Goal: Information Seeking & Learning: Find specific page/section

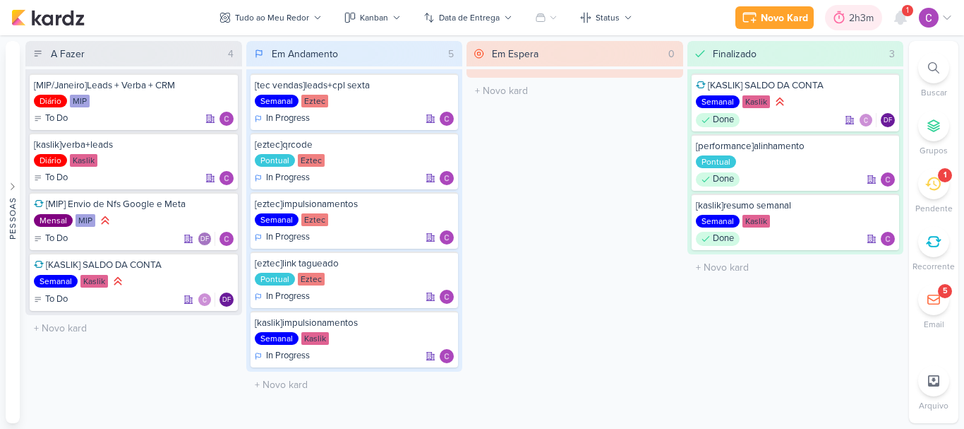
click at [849, 19] on div "2h3m" at bounding box center [863, 18] width 29 height 15
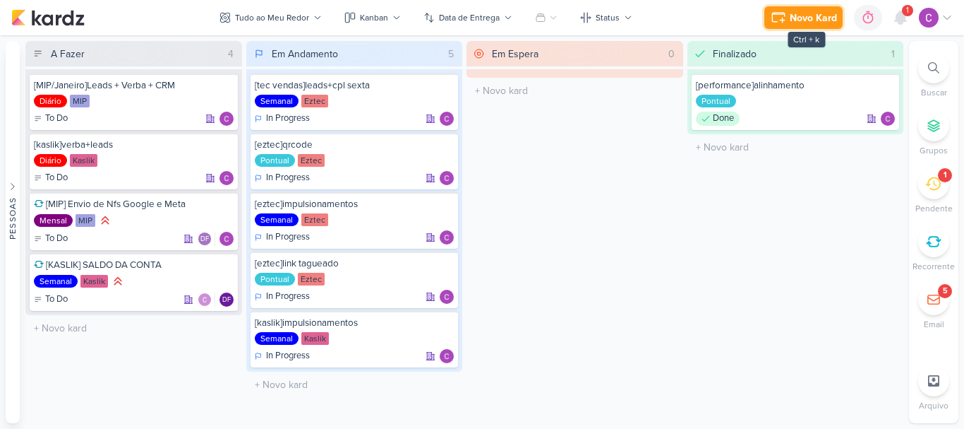
click at [786, 22] on icon at bounding box center [778, 17] width 17 height 17
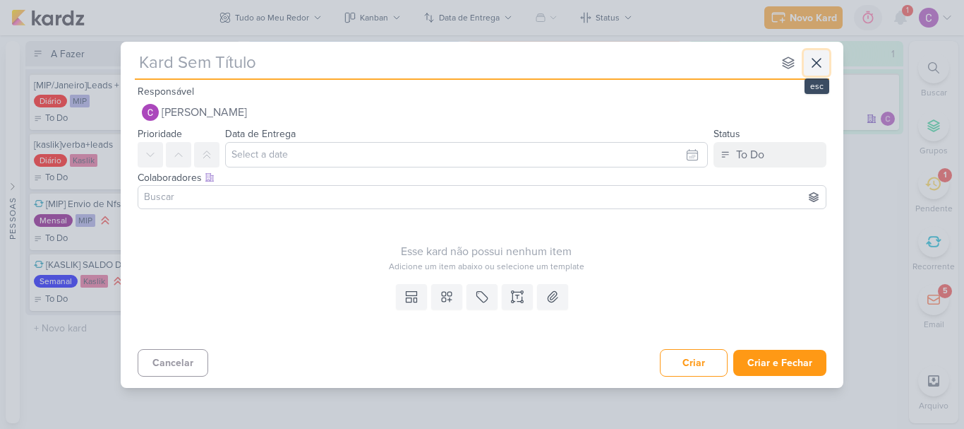
click at [820, 56] on icon at bounding box center [816, 62] width 17 height 17
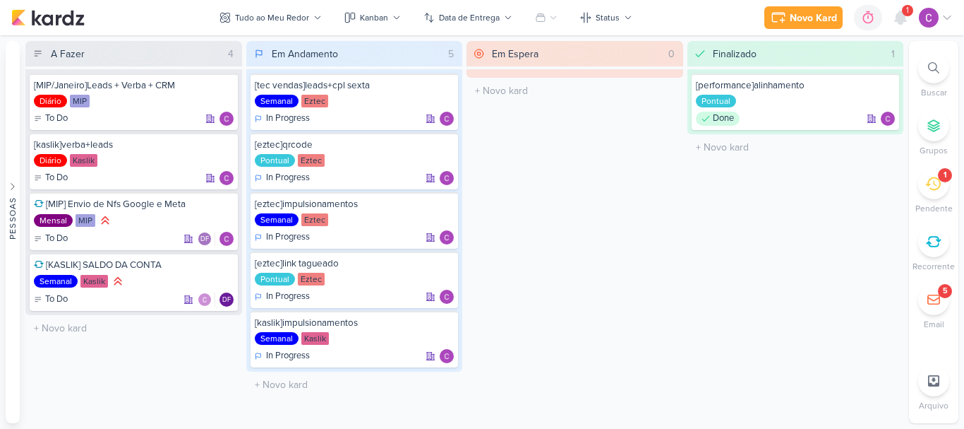
drag, startPoint x: 937, startPoint y: 66, endPoint x: 925, endPoint y: 71, distance: 13.3
click at [936, 66] on icon at bounding box center [933, 67] width 11 height 11
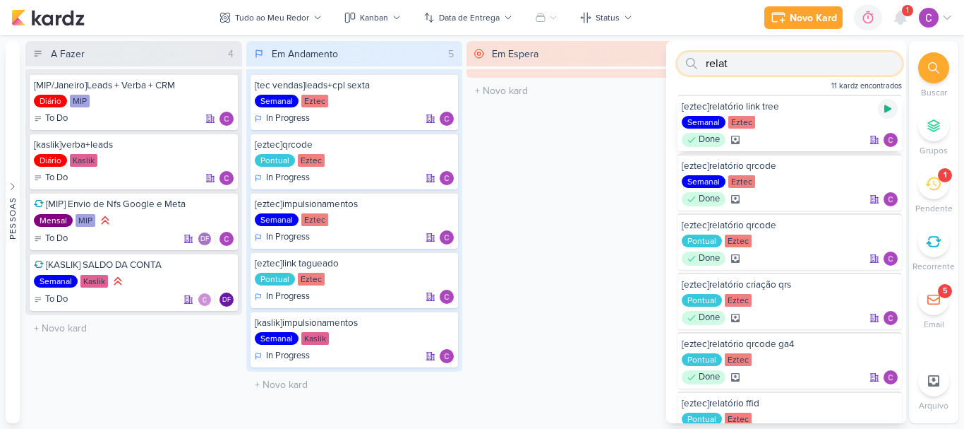
type input "relat"
click at [885, 104] on icon at bounding box center [888, 108] width 11 height 11
